Goal: Information Seeking & Learning: Learn about a topic

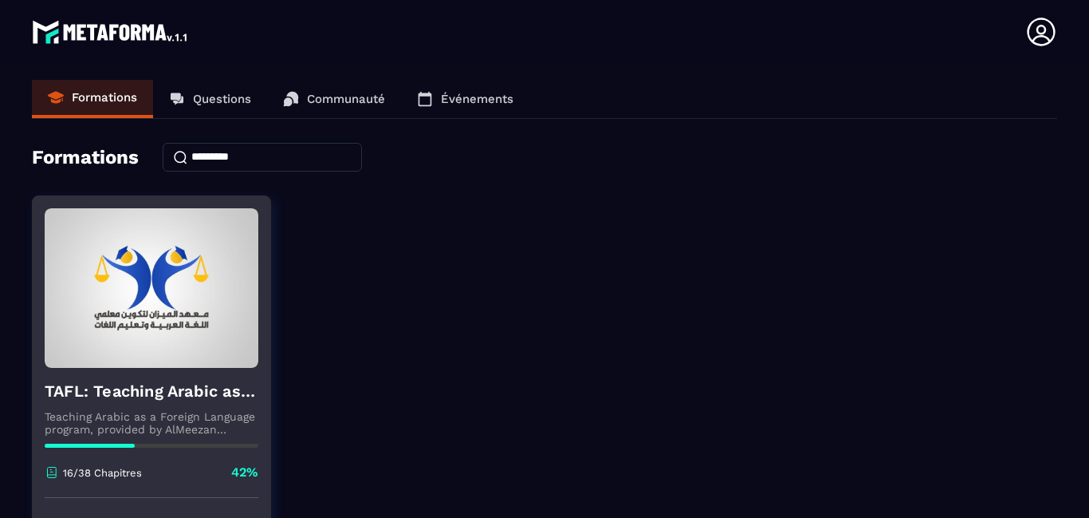
click at [270, 397] on div "TAFL: Teaching Arabic as a Foreign Language program - June Teaching Arabic as a…" at bounding box center [152, 433] width 238 height 130
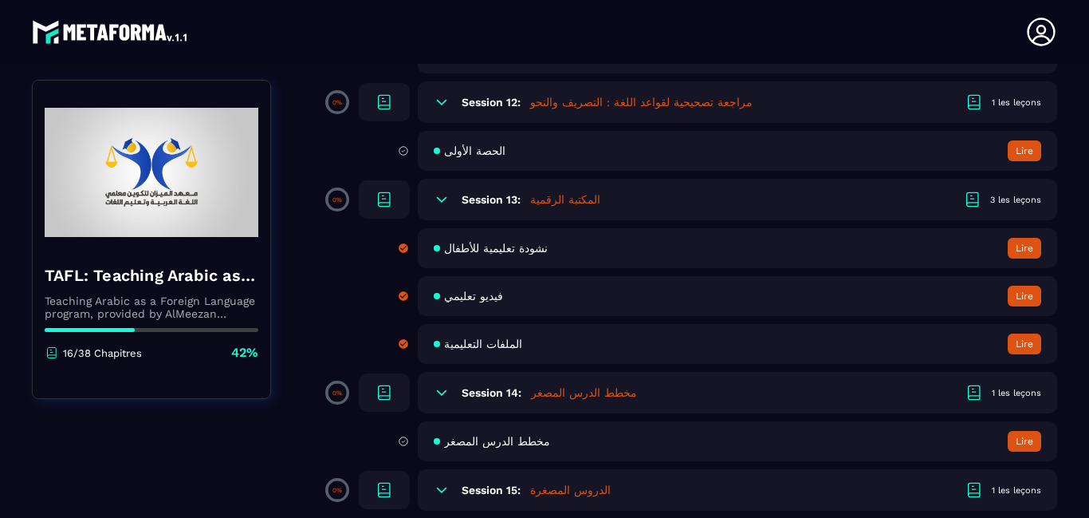
scroll to position [2256, 0]
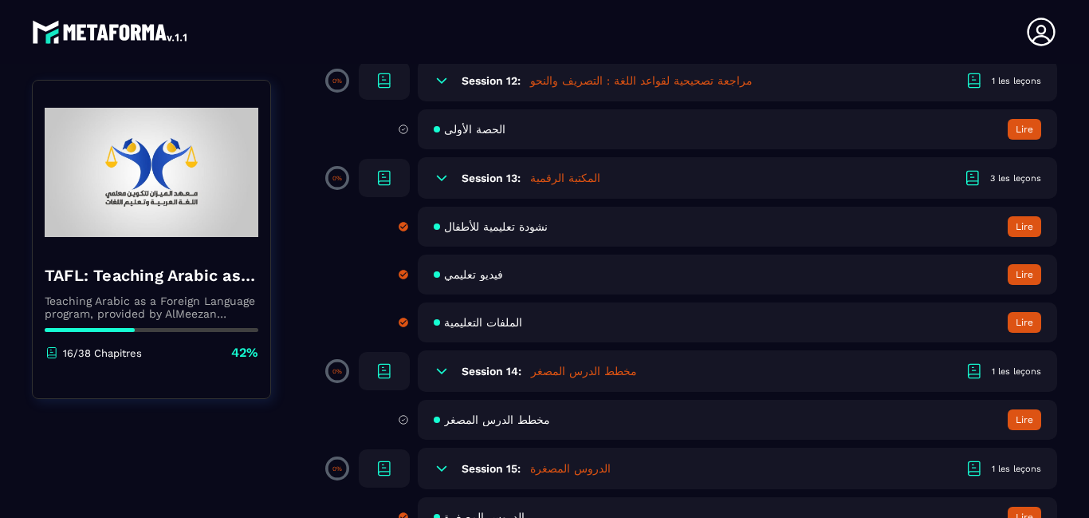
click at [1022, 149] on div "الحصة الأولى Lire" at bounding box center [738, 129] width 640 height 40
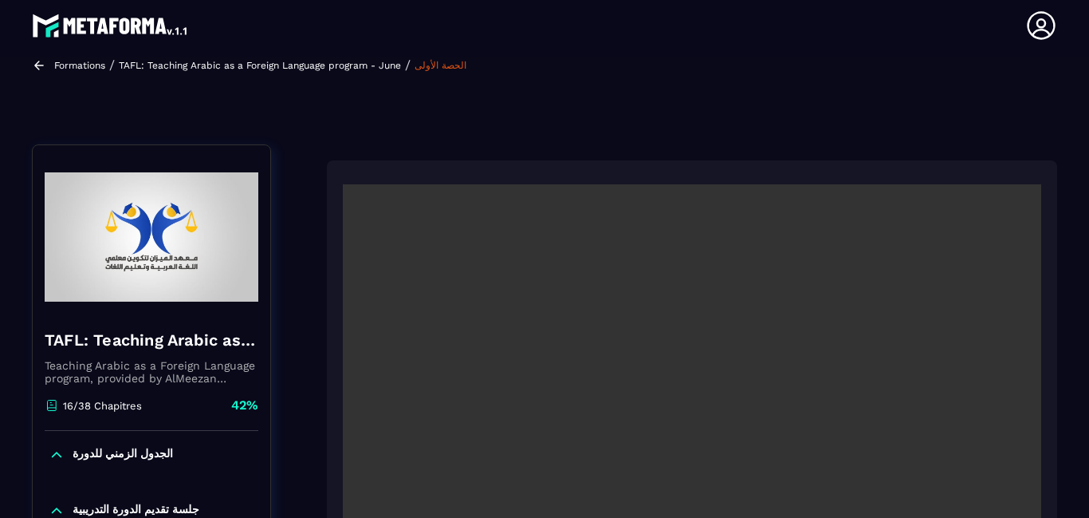
scroll to position [171, 0]
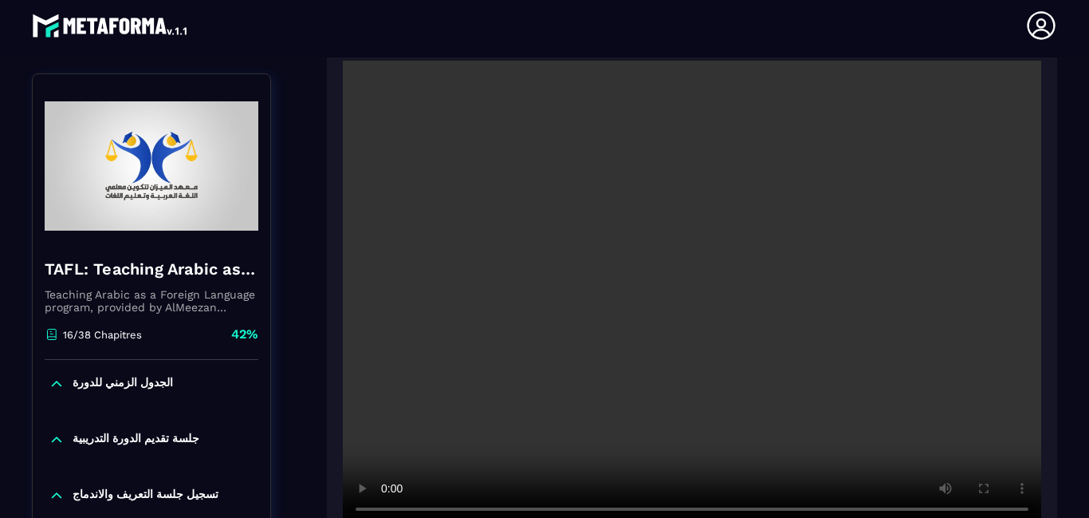
click at [634, 404] on video at bounding box center [692, 294] width 699 height 466
click at [195, 106] on img at bounding box center [152, 166] width 214 height 160
